Goal: Task Accomplishment & Management: Use online tool/utility

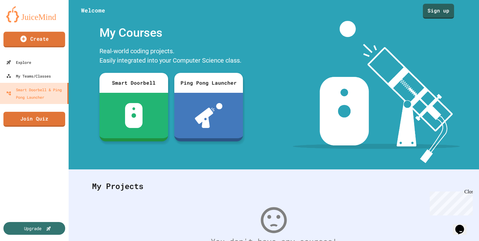
click at [41, 46] on link "Create" at bounding box center [34, 40] width 62 height 16
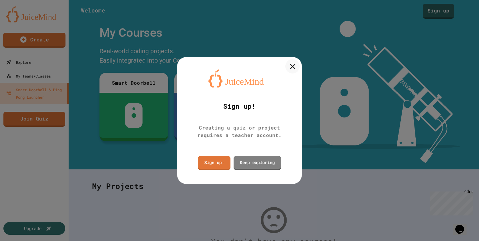
click at [299, 70] on div "Sign up! Creating a quiz or project requires a teacher account. Sign up! Keep e…" at bounding box center [239, 120] width 125 height 127
click at [289, 63] on icon at bounding box center [292, 66] width 8 height 8
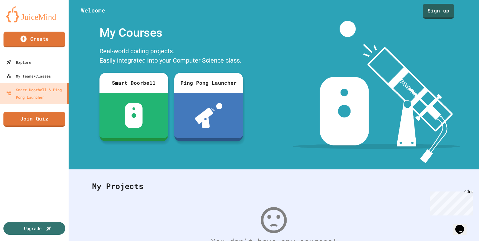
click at [37, 44] on link "Create" at bounding box center [33, 40] width 61 height 16
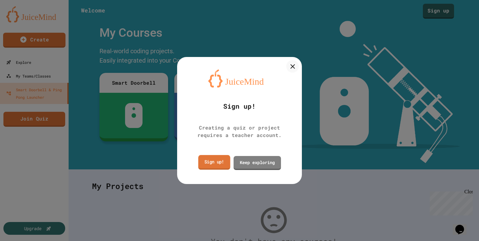
click at [209, 164] on link "Sign up!" at bounding box center [214, 162] width 32 height 15
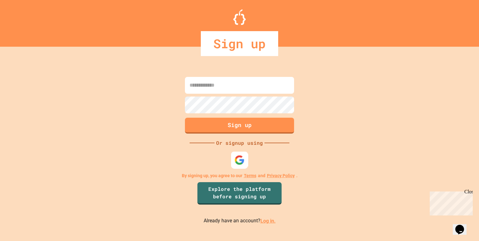
click at [239, 158] on img at bounding box center [239, 160] width 10 height 10
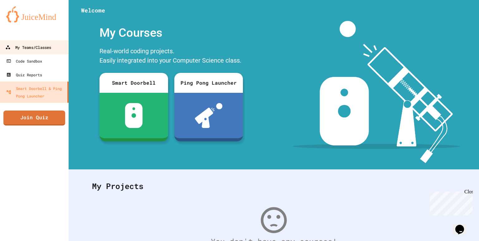
click at [40, 49] on div "My Teams/Classes" at bounding box center [28, 48] width 46 height 8
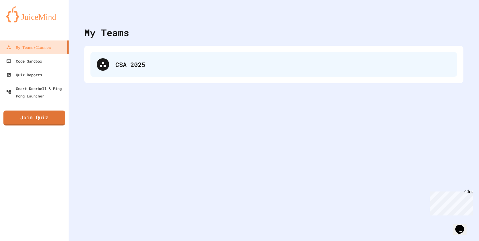
click at [136, 64] on div "CSA 2025" at bounding box center [282, 64] width 335 height 9
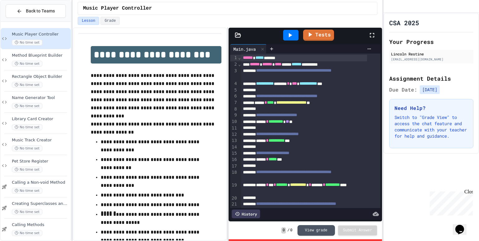
scroll to position [47, 0]
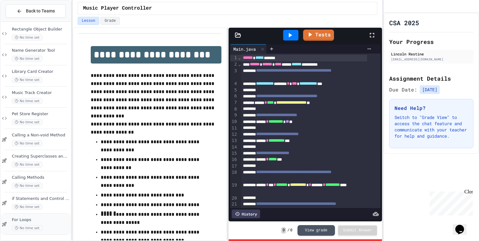
click at [40, 221] on span "For Loops" at bounding box center [41, 220] width 58 height 5
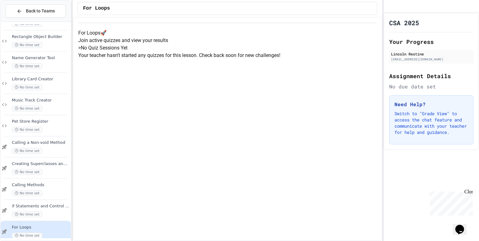
scroll to position [34, 0]
click at [40, 216] on span "No time set" at bounding box center [27, 215] width 31 height 6
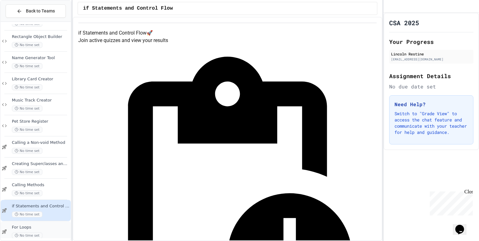
click at [46, 228] on span "For Loops" at bounding box center [41, 227] width 58 height 5
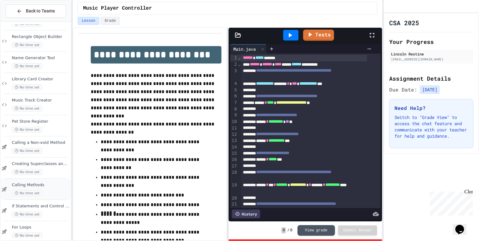
scroll to position [47, 0]
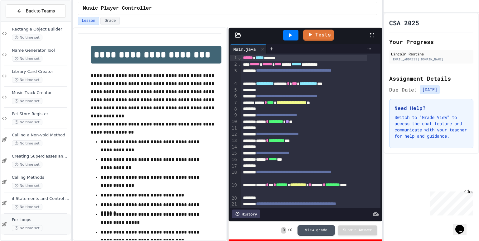
click at [35, 226] on span "No time set" at bounding box center [27, 228] width 31 height 6
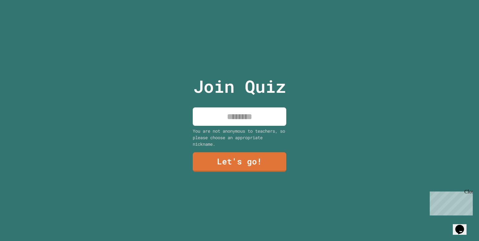
click at [235, 108] on input at bounding box center [240, 117] width 94 height 18
type input "*******"
click at [246, 164] on link "Let's go!" at bounding box center [239, 161] width 86 height 21
click at [229, 111] on input at bounding box center [240, 117] width 94 height 18
type input "*"
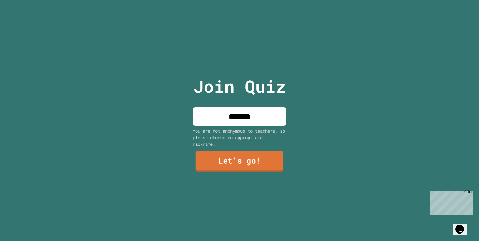
type input "*******"
click at [238, 155] on link "Let's go!" at bounding box center [239, 161] width 88 height 21
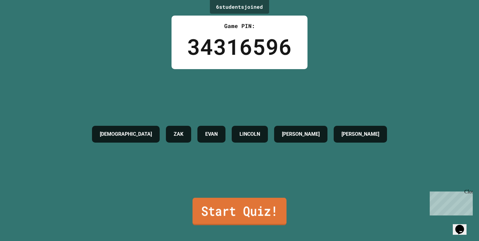
click at [222, 208] on link "Start Quiz!" at bounding box center [239, 211] width 94 height 27
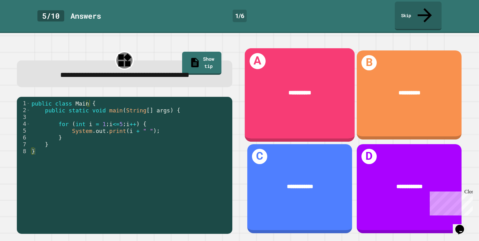
click at [283, 101] on div "A *********" at bounding box center [300, 95] width 110 height 94
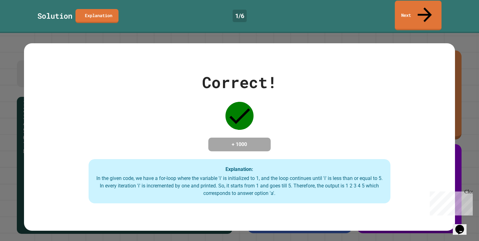
click at [406, 7] on link "Next" at bounding box center [418, 16] width 47 height 30
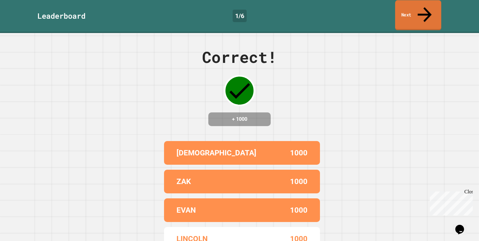
click at [409, 6] on link "Next" at bounding box center [418, 15] width 46 height 30
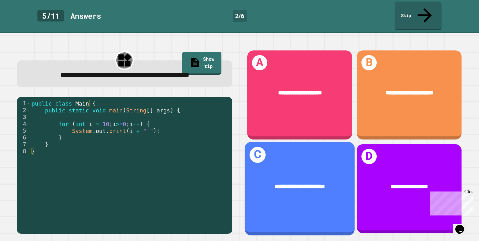
click at [305, 183] on div "**********" at bounding box center [300, 187] width 110 height 33
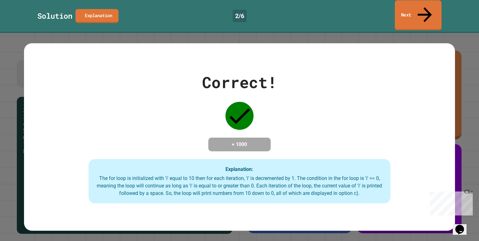
click at [418, 10] on link "Next" at bounding box center [418, 15] width 47 height 30
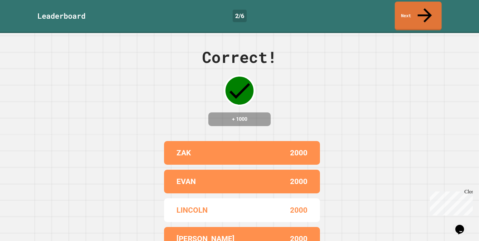
click at [403, 9] on link "Next" at bounding box center [418, 16] width 47 height 29
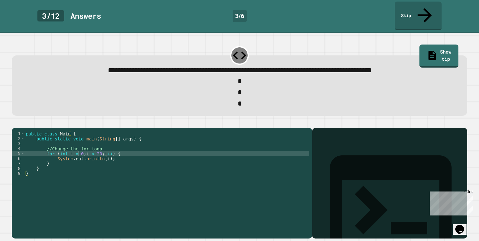
click at [78, 149] on div "public class Main { public static void main ( String [ ] args ) { //Change the …" at bounding box center [167, 183] width 284 height 105
click at [94, 148] on div "public class Main { public static void main ( String [ ] args ) { //Change the …" at bounding box center [167, 183] width 284 height 105
click at [96, 150] on div "public class Main { public static void main ( String [ ] args ) { //Change the …" at bounding box center [167, 183] width 284 height 105
click at [89, 150] on div "public class Main { public static void main ( String [ ] args ) { //Change the …" at bounding box center [167, 183] width 284 height 105
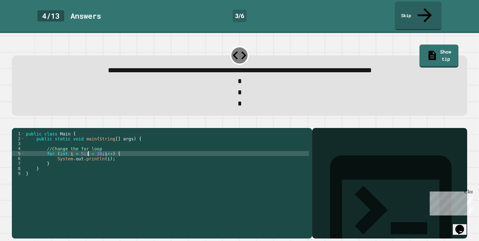
click at [96, 151] on div "public class Main { public static void main ( String [ ] args ) { //Change the …" at bounding box center [167, 183] width 284 height 105
type textarea "**********"
click at [15, 123] on button "button" at bounding box center [15, 123] width 0 height 0
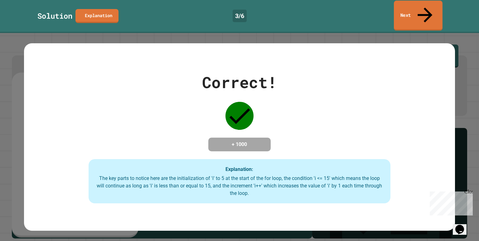
click at [406, 8] on link "Next" at bounding box center [418, 16] width 49 height 30
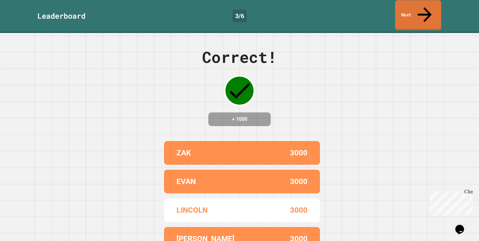
click at [406, 8] on link "Next" at bounding box center [418, 15] width 46 height 30
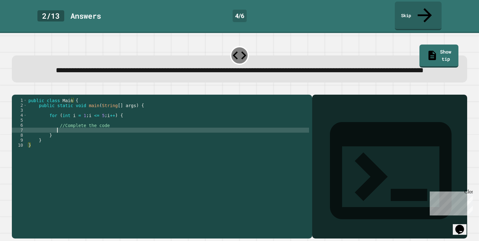
click at [87, 136] on div "public class Main { public static void main ( String [ ] args ) { for ( int i =…" at bounding box center [168, 160] width 282 height 125
click at [64, 137] on div "public class Main { public static void main ( String [ ] args ) { for ( int i =…" at bounding box center [168, 160] width 282 height 125
type textarea "*"
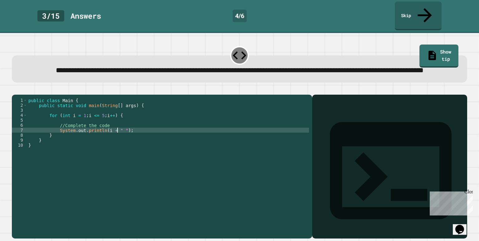
scroll to position [0, 6]
click at [15, 90] on icon "button" at bounding box center [15, 90] width 0 height 0
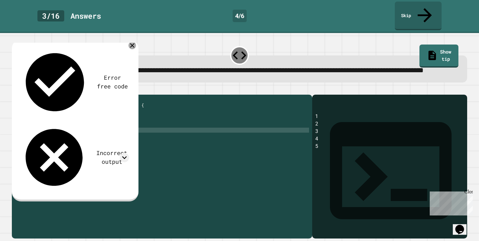
click at [133, 43] on icon at bounding box center [132, 45] width 4 height 4
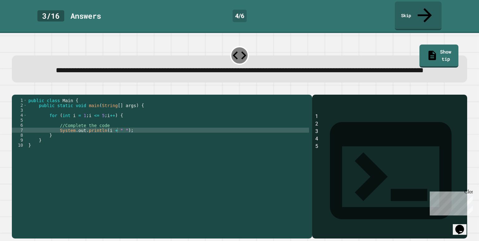
click at [121, 137] on div "public class Main { public static void main ( String [ ] args ) { for ( int i =…" at bounding box center [168, 160] width 282 height 125
click at [21, 92] on icon "button" at bounding box center [18, 93] width 3 height 4
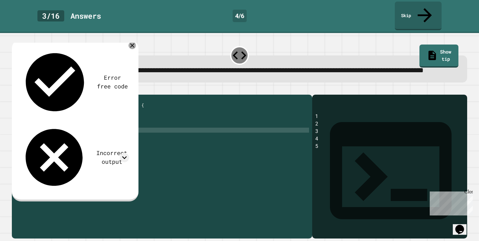
click at [132, 44] on icon at bounding box center [132, 45] width 4 height 4
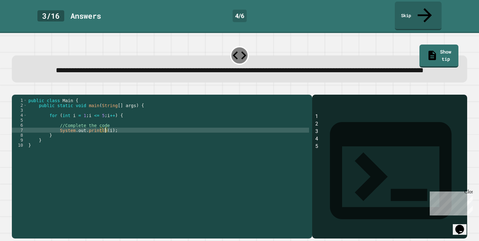
click at [105, 137] on div "public class Main { public static void main ( String [ ] args ) { for ( int i =…" at bounding box center [168, 160] width 282 height 125
type textarea "**********"
click at [15, 90] on button "button" at bounding box center [15, 90] width 0 height 0
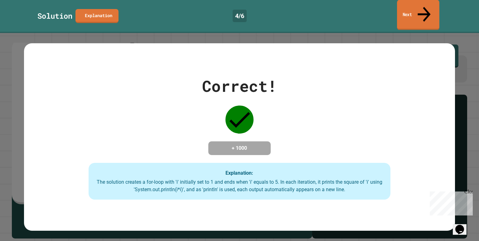
click at [400, 12] on link "Next" at bounding box center [418, 15] width 42 height 30
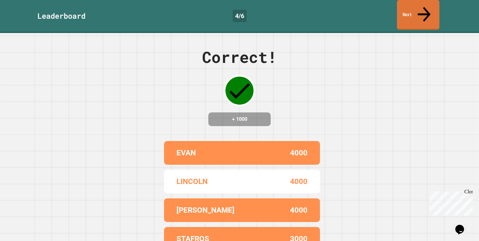
click at [416, 12] on link "Next" at bounding box center [418, 15] width 42 height 30
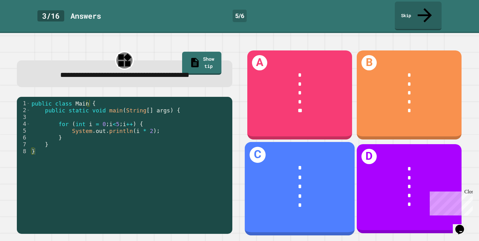
click at [285, 207] on div "* * * * *" at bounding box center [300, 187] width 110 height 70
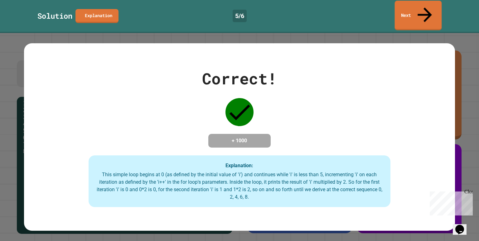
click at [427, 9] on icon at bounding box center [424, 15] width 21 height 22
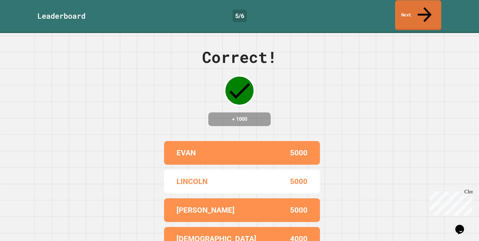
click at [426, 3] on link "Next" at bounding box center [418, 15] width 46 height 30
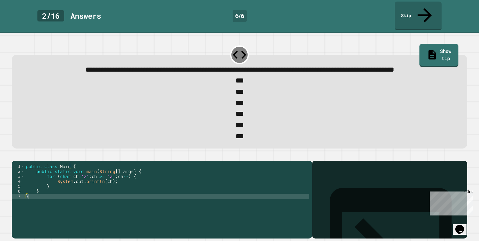
scroll to position [12, 0]
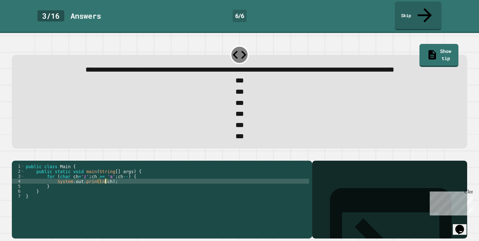
click at [105, 181] on div "public class Main { public static void main ( String [ ] args ) { for ( char ch…" at bounding box center [167, 201] width 284 height 75
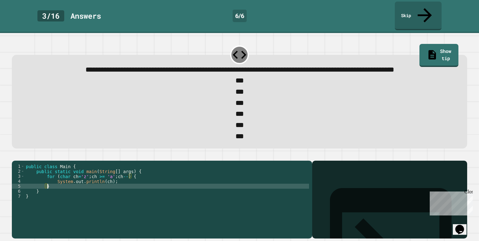
click at [100, 185] on div "public class Main { public static void main ( String [ ] args ) { for ( char ch…" at bounding box center [167, 201] width 284 height 75
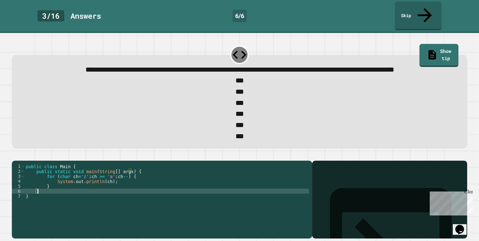
click at [110, 189] on div "public class Main { public static void main ( String [ ] args ) { for ( char ch…" at bounding box center [167, 201] width 284 height 75
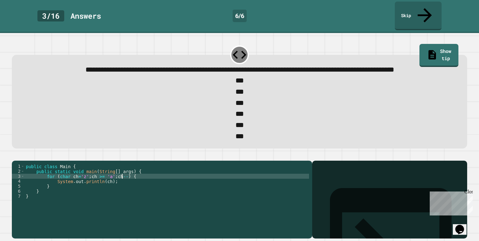
click at [123, 176] on div "public class Main { public static void main ( String [ ] args ) { for ( char ch…" at bounding box center [167, 201] width 284 height 75
click at [126, 176] on div "public class Main { public static void main ( String [ ] args ) { for ( char ch…" at bounding box center [167, 201] width 284 height 75
click at [124, 176] on div "public class Main { public static void main ( String [ ] args ) { for ( char ch…" at bounding box center [167, 201] width 284 height 75
click at [15, 156] on button "button" at bounding box center [15, 156] width 0 height 0
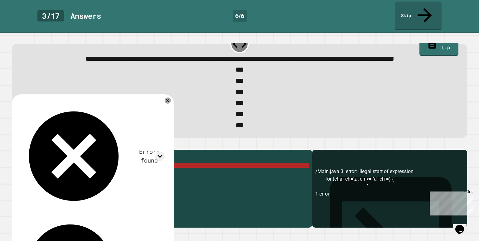
click at [124, 176] on div "public class Main { public static void main ( String [ ] args ) { for ( char ch…" at bounding box center [167, 190] width 284 height 75
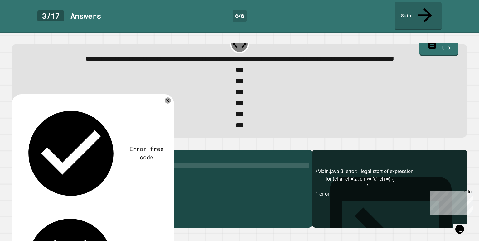
click at [15, 145] on icon "button" at bounding box center [15, 145] width 0 height 0
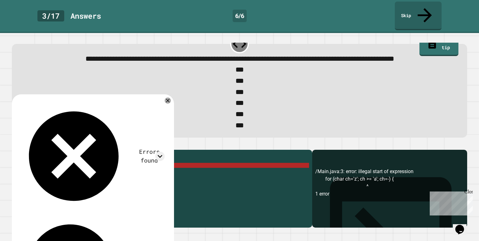
click at [122, 175] on div "public class Main { public static void main ( String [ ] args ) { for ( char ch…" at bounding box center [167, 190] width 284 height 75
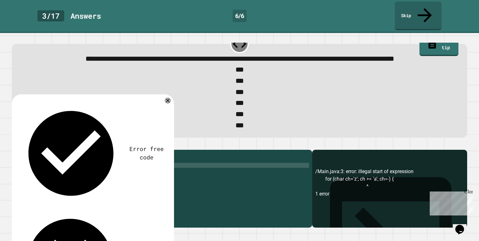
scroll to position [0, 7]
click at [34, 194] on div "public class Main { public static void main ( String [ ] args ) { for ( char ch…" at bounding box center [167, 185] width 284 height 65
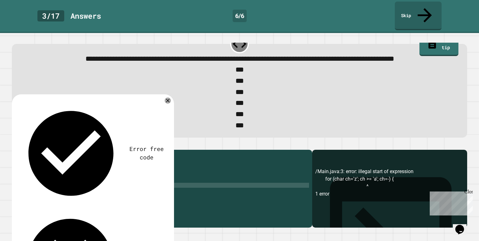
click at [63, 183] on div "public class Main { public static void main ( String [ ] args ) { for ( char ch…" at bounding box center [167, 190] width 284 height 75
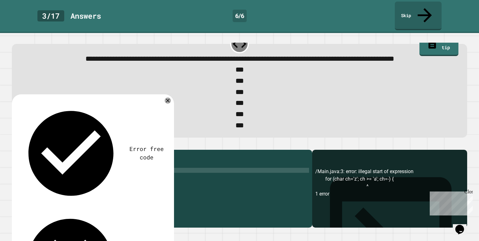
click at [63, 188] on div "public class Main { public static void main ( String [ ] args ) { for ( char ch…" at bounding box center [167, 190] width 284 height 75
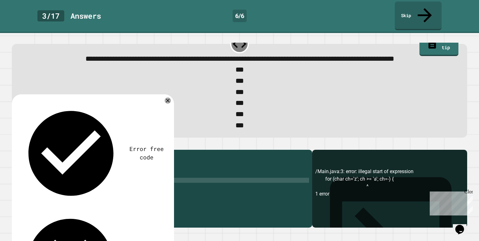
click at [60, 191] on div "public class Main { public static void main ( String [ ] args ) { for ( char ch…" at bounding box center [167, 190] width 284 height 75
click at [59, 196] on div "public class Main { public static void main ( String [ ] args ) { for ( char ch…" at bounding box center [167, 190] width 284 height 75
click at [58, 190] on div "public class Main { public static void main ( String [ ] args ) { for ( char ch…" at bounding box center [167, 190] width 284 height 75
click at [123, 181] on div "public class Main { public static void main ( String [ ] args ) { for ( char ch…" at bounding box center [167, 190] width 284 height 75
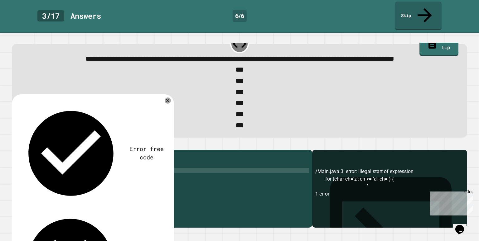
type textarea "**********"
click at [15, 145] on icon "button" at bounding box center [15, 145] width 0 height 0
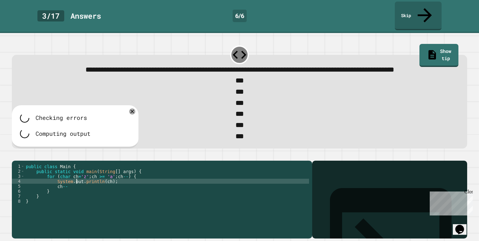
click at [76, 180] on div "public class Main { public static void main ( String [ ] args ) { for ( char ch…" at bounding box center [167, 201] width 284 height 75
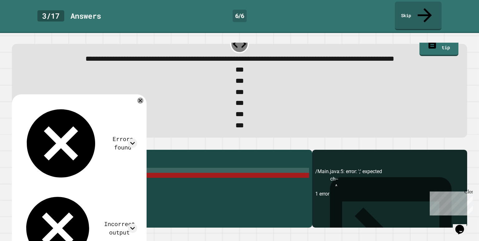
click at [74, 188] on div "public class Main { public static void main ( String [ ] args ) { for ( char ch…" at bounding box center [167, 190] width 284 height 75
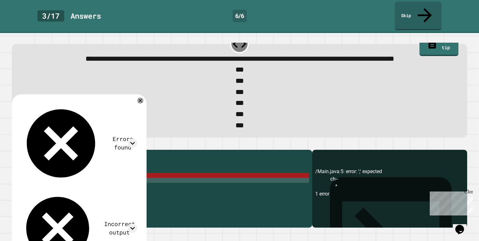
scroll to position [0, 1]
click at [74, 188] on div "public class Main { public static void main ( String [ ] args ) { for ( char ch…" at bounding box center [167, 190] width 284 height 75
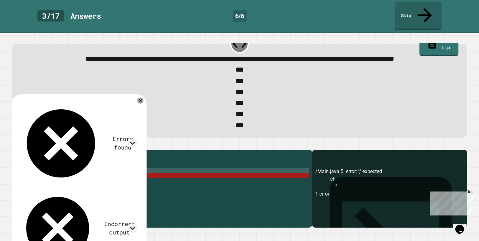
click at [73, 181] on div "public class Main { public static void main ( String [ ] args ) { for ( char ch…" at bounding box center [167, 190] width 284 height 75
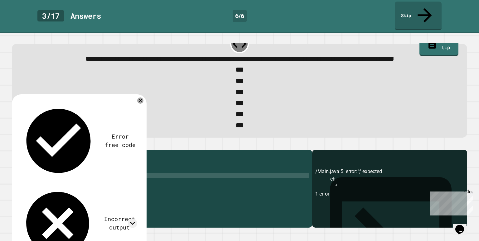
scroll to position [0, 2]
type textarea "*****"
click at [15, 145] on icon "button" at bounding box center [15, 145] width 0 height 0
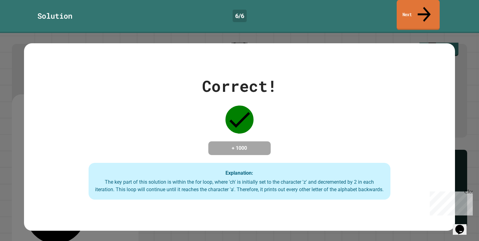
click at [407, 5] on link "Next" at bounding box center [417, 15] width 43 height 30
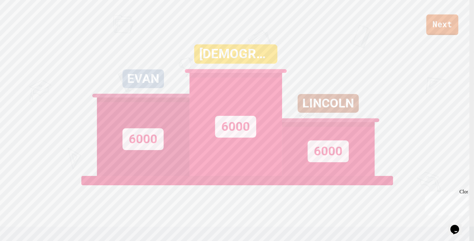
click at [440, 26] on link "Next" at bounding box center [442, 24] width 32 height 21
